Goal: Task Accomplishment & Management: Complete application form

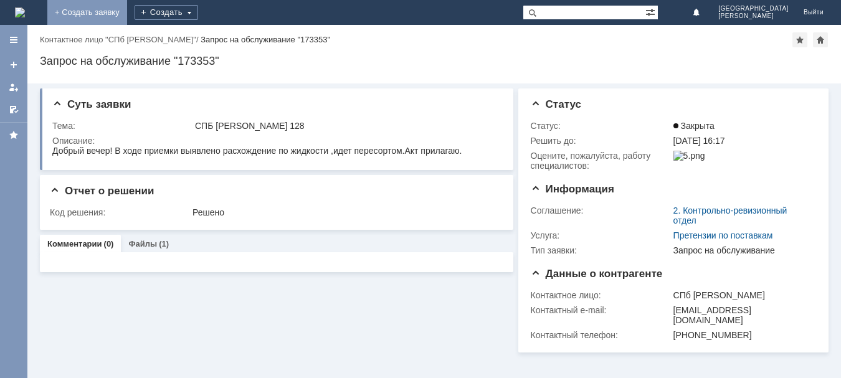
click at [127, 17] on link "+ Создать заявку" at bounding box center [87, 12] width 80 height 25
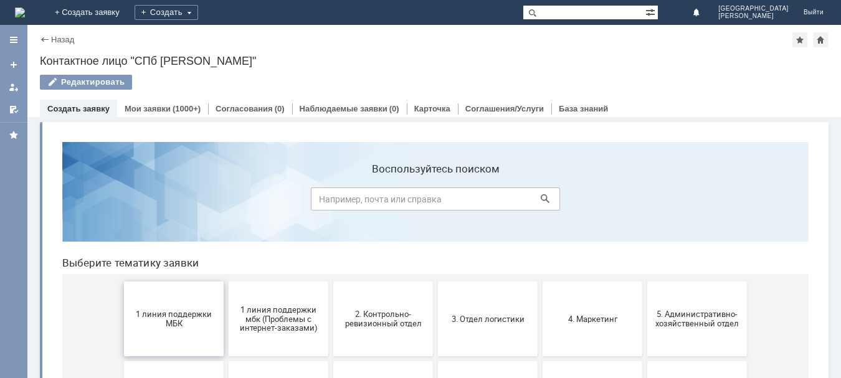
click at [179, 324] on span "1 линия поддержки МБК" at bounding box center [174, 318] width 92 height 19
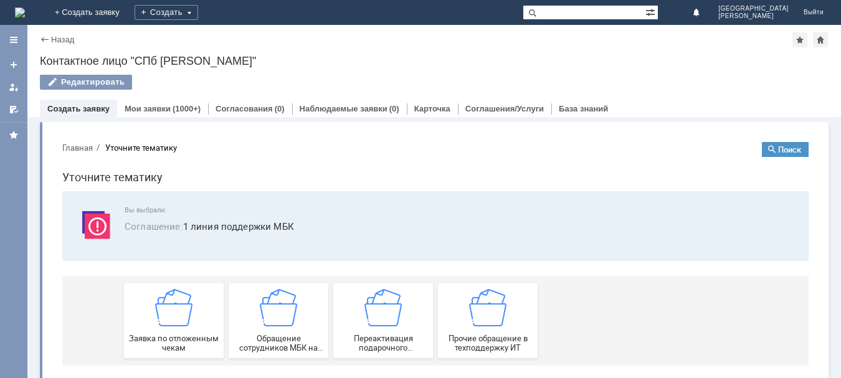
click at [179, 324] on img at bounding box center [173, 307] width 37 height 37
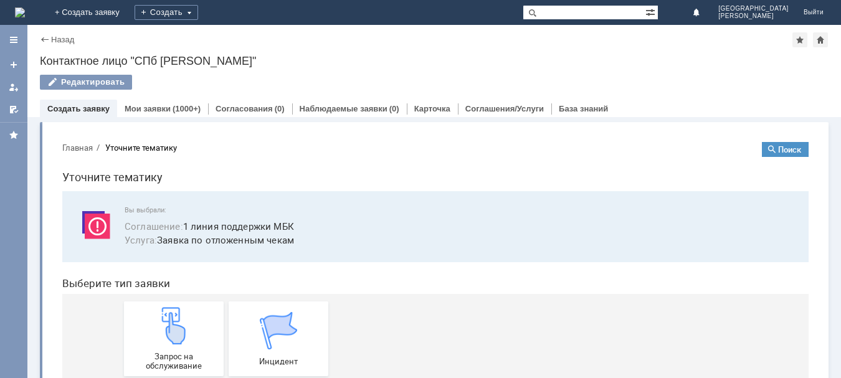
click at [179, 324] on img at bounding box center [173, 325] width 37 height 37
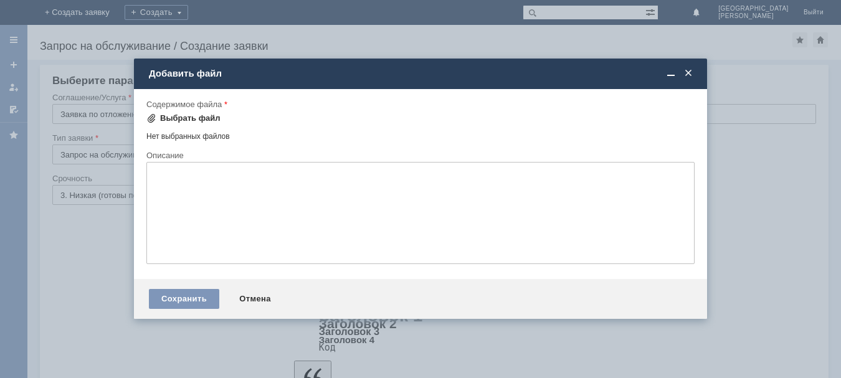
click at [181, 121] on div "Выбрать файл" at bounding box center [190, 118] width 60 height 10
click at [189, 304] on div "Сохранить" at bounding box center [184, 299] width 70 height 20
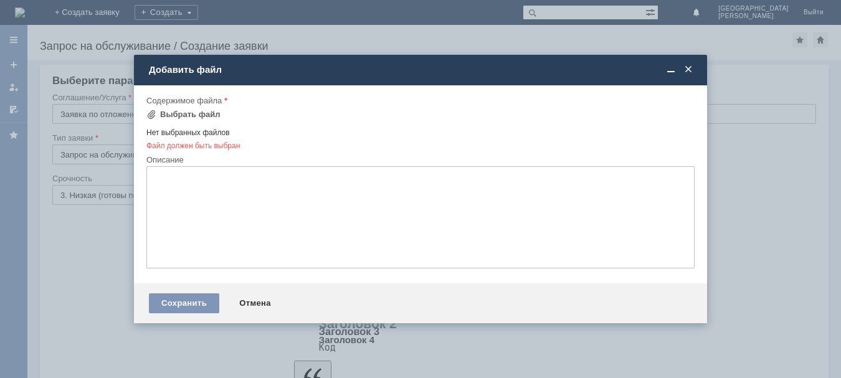
click at [687, 64] on span at bounding box center [688, 69] width 12 height 11
